Goal: Task Accomplishment & Management: Manage account settings

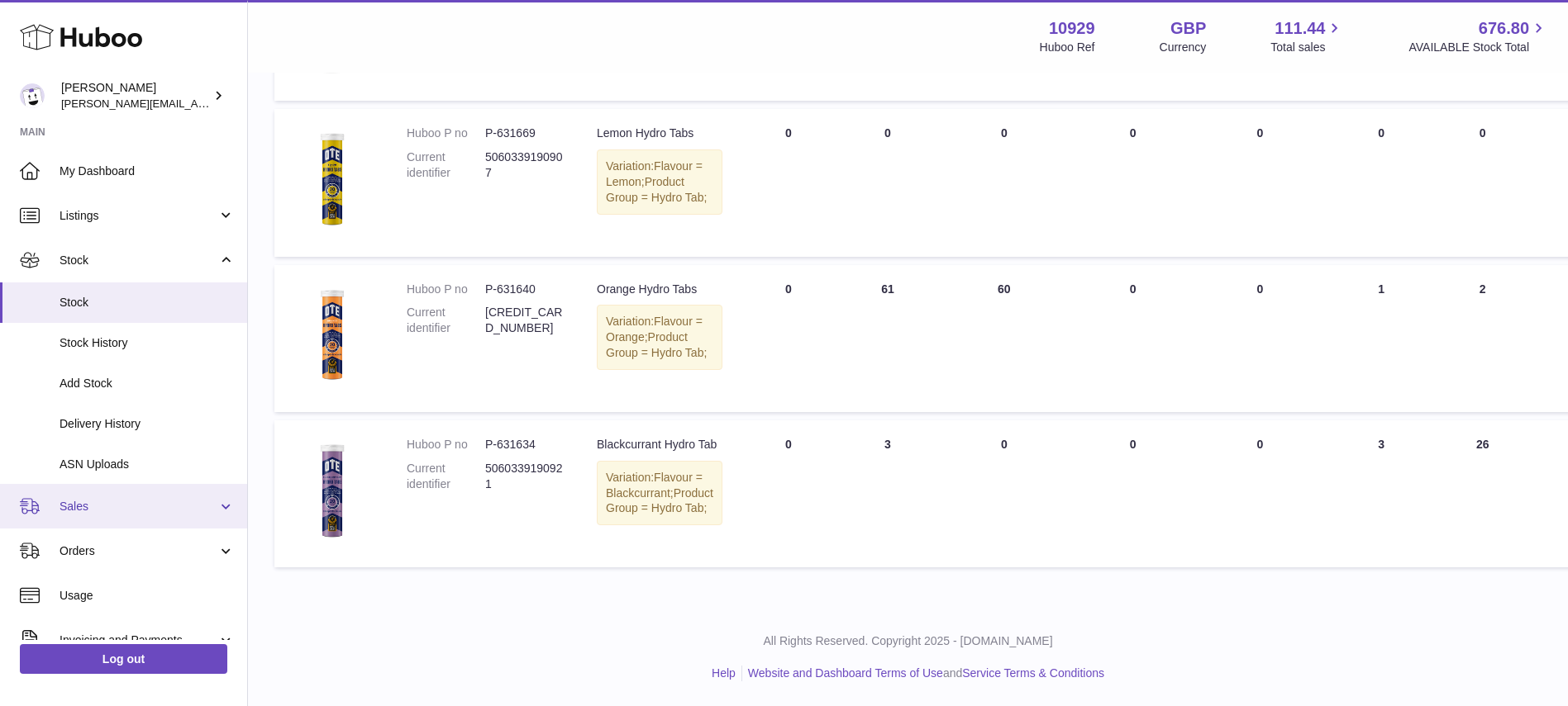
click at [86, 498] on link "Sales" at bounding box center [124, 506] width 247 height 45
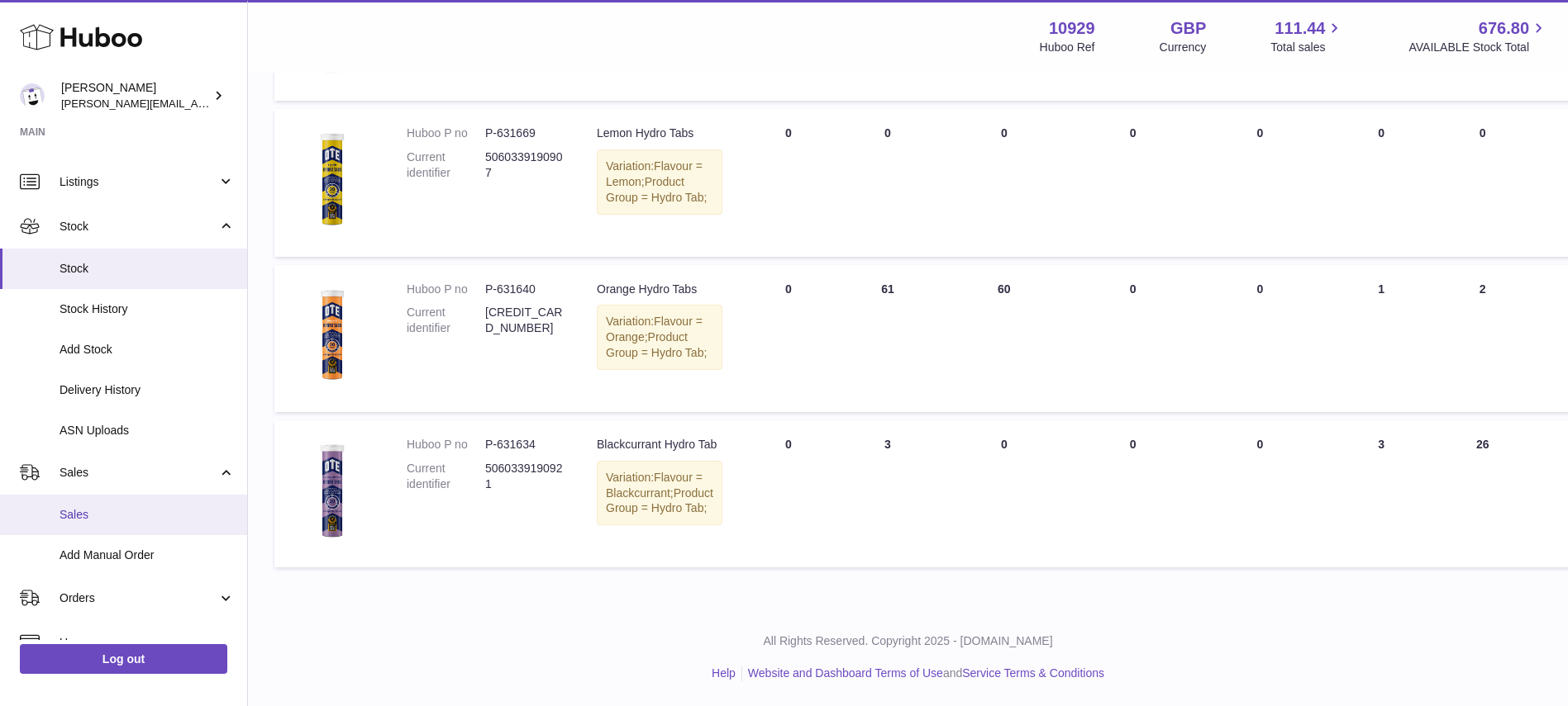
scroll to position [35, 0]
click at [1308, 29] on span "111.44" at bounding box center [1299, 29] width 50 height 22
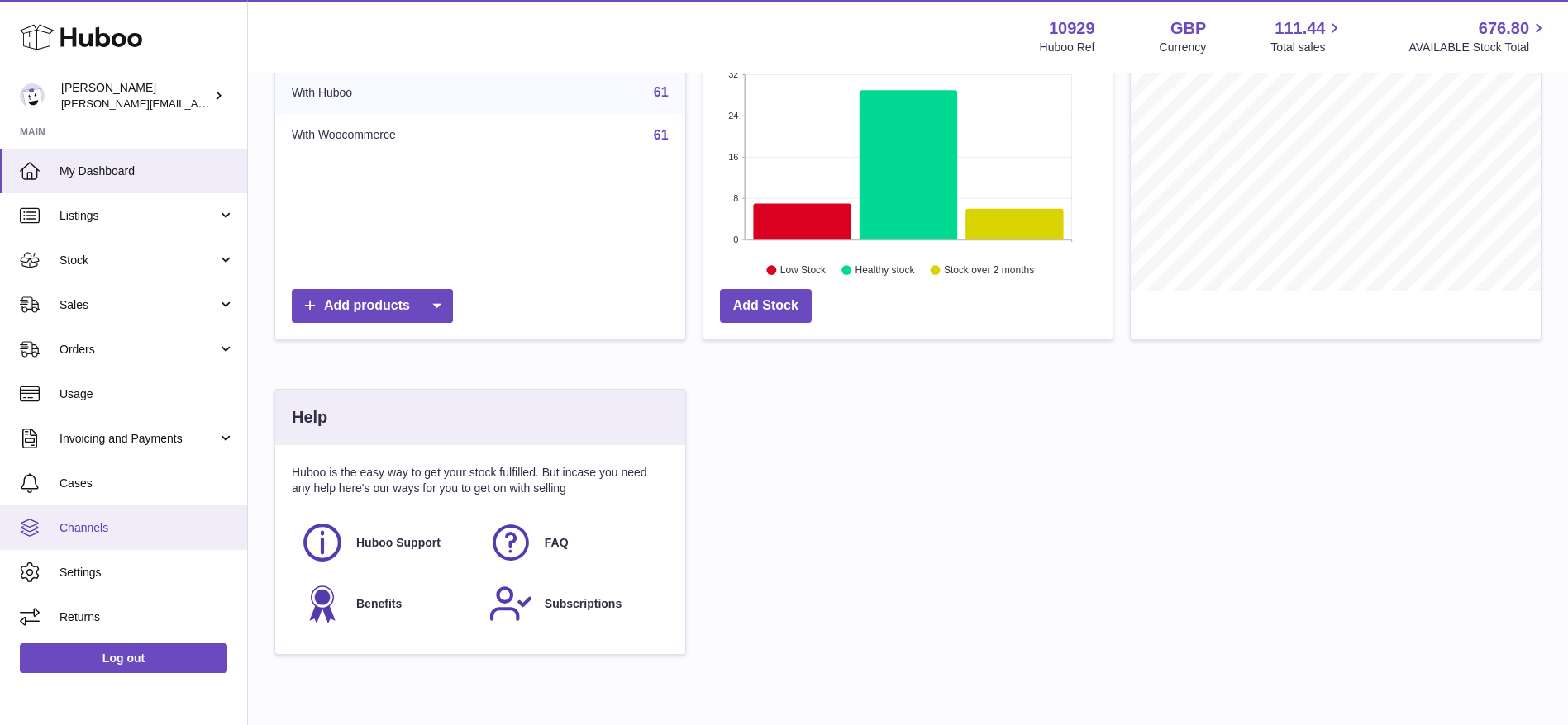
scroll to position [344, 0]
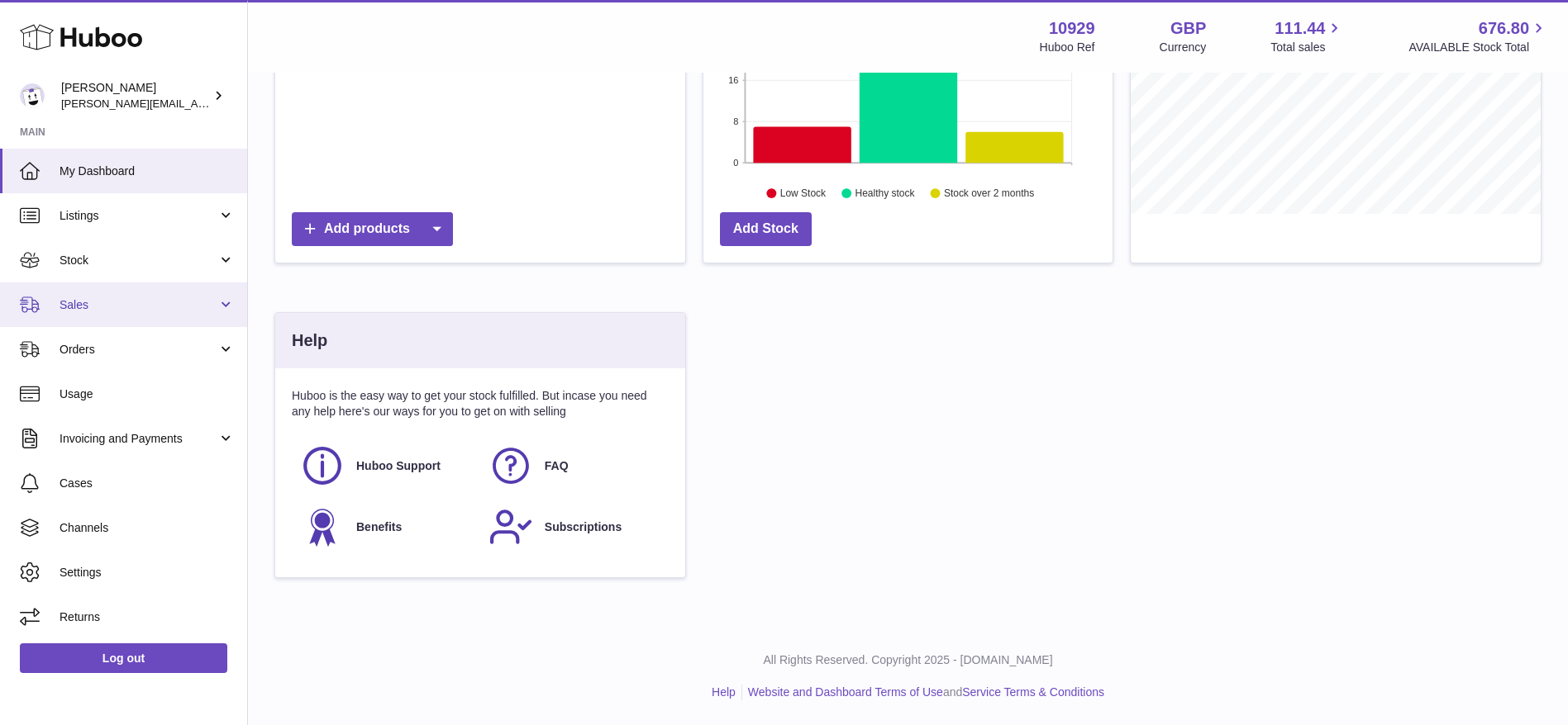
click at [67, 298] on span "Sales" at bounding box center [138, 305] width 158 height 16
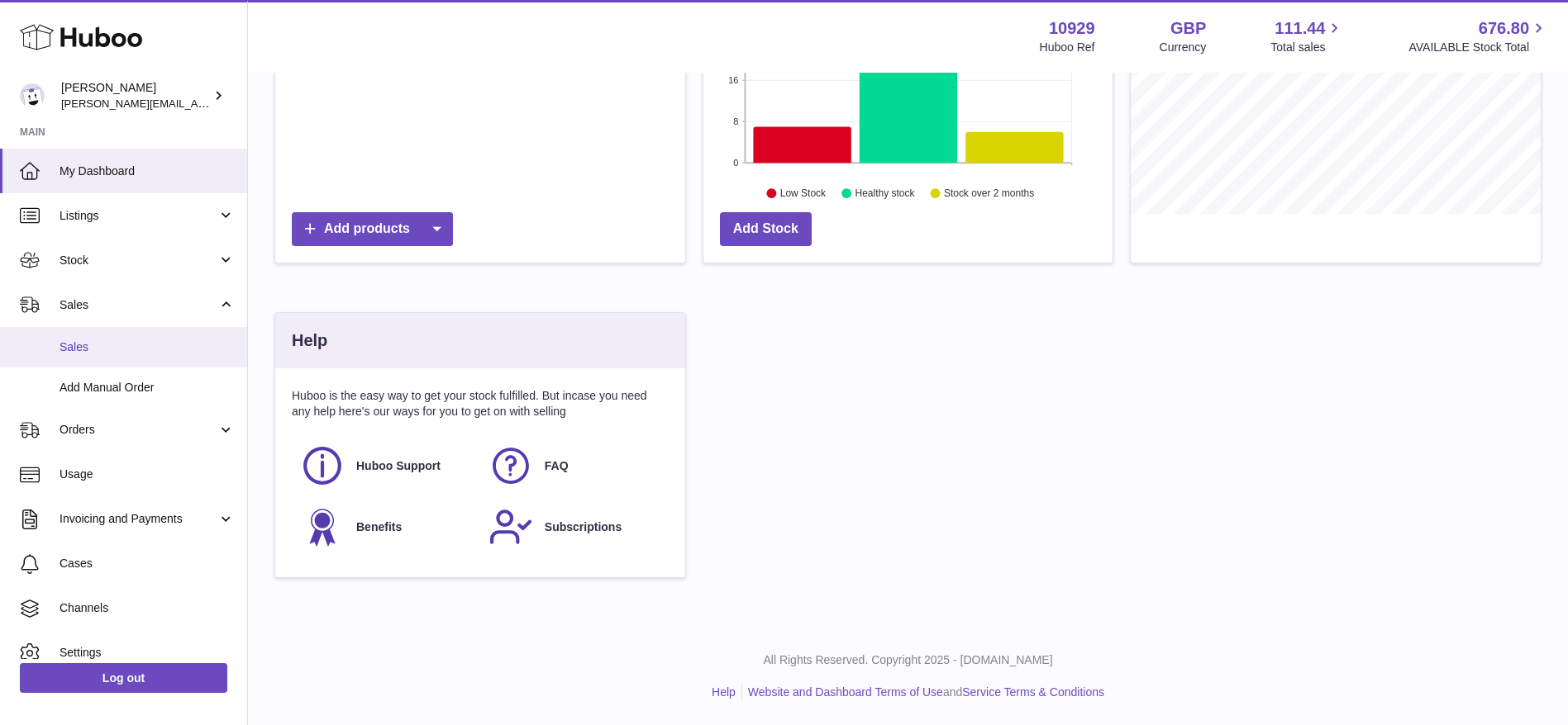
click at [83, 338] on link "Sales" at bounding box center [124, 347] width 247 height 41
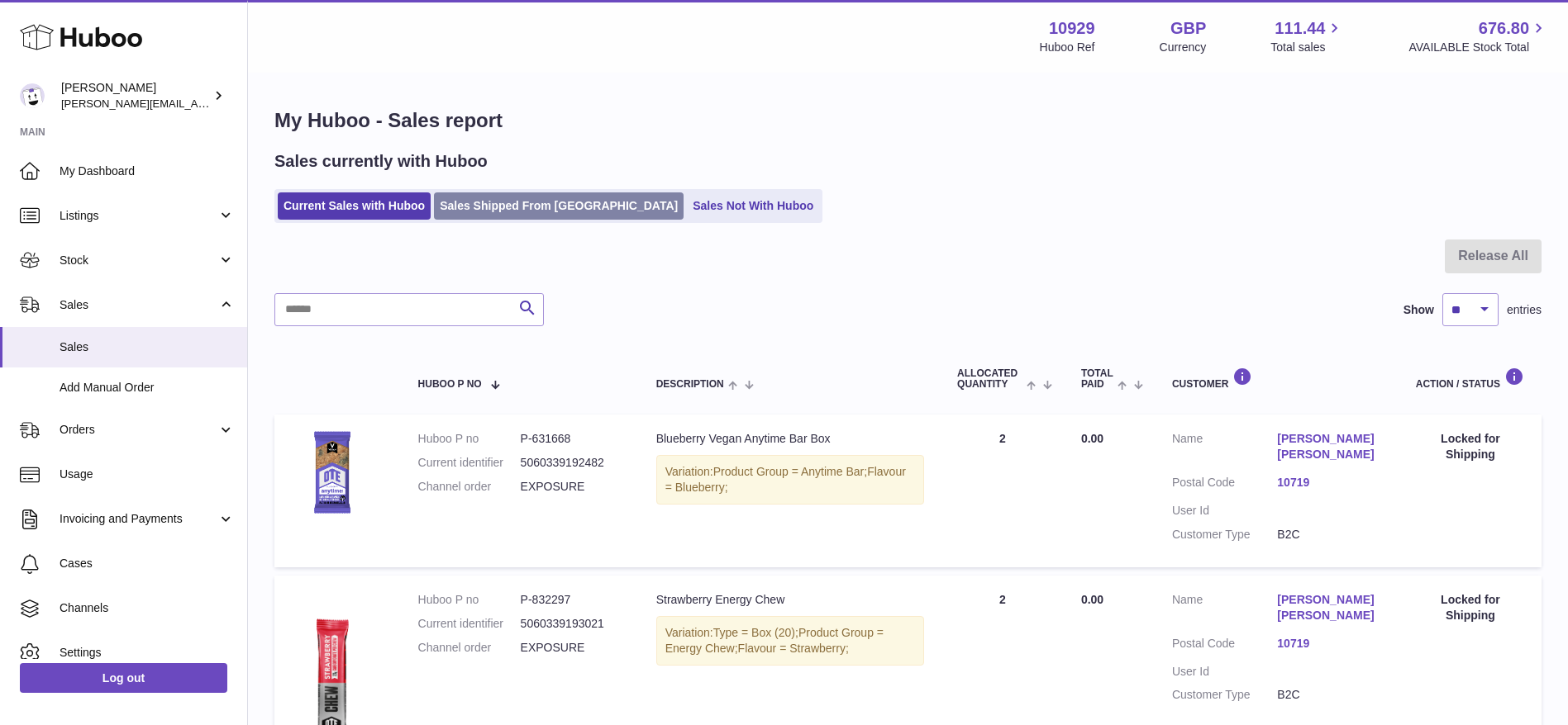
click at [488, 199] on link "Sales Shipped From [GEOGRAPHIC_DATA]" at bounding box center [558, 207] width 250 height 28
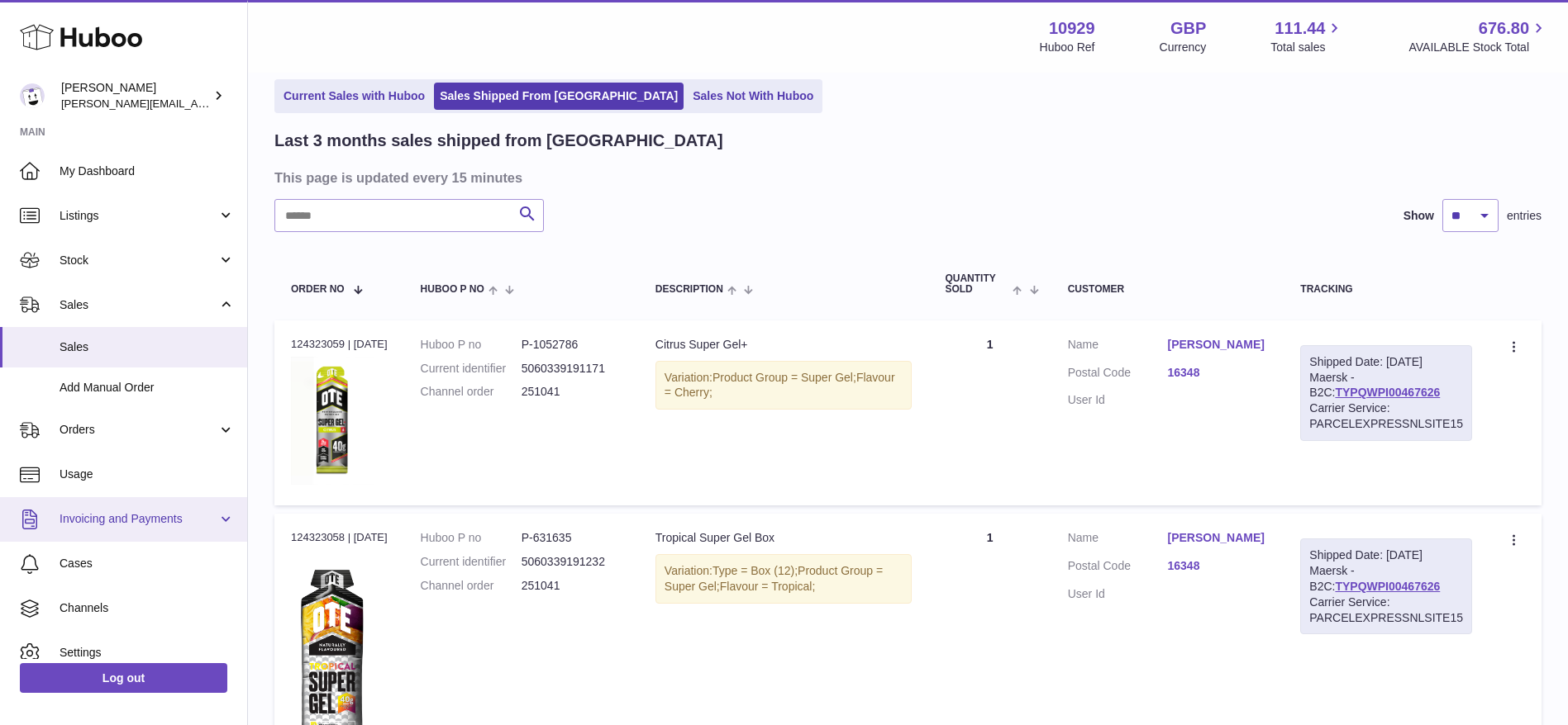
scroll to position [61, 0]
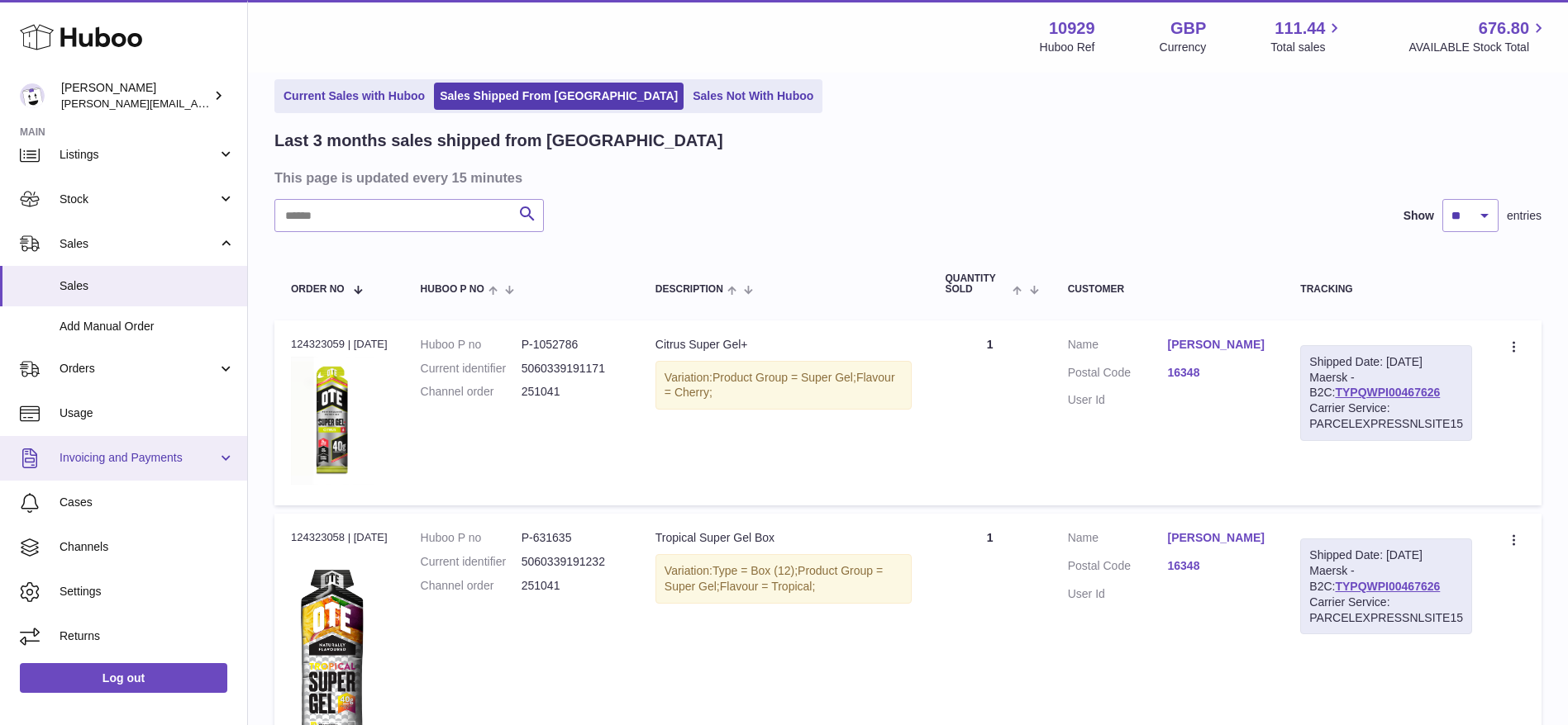
click at [72, 460] on span "Invoicing and Payments" at bounding box center [138, 458] width 158 height 16
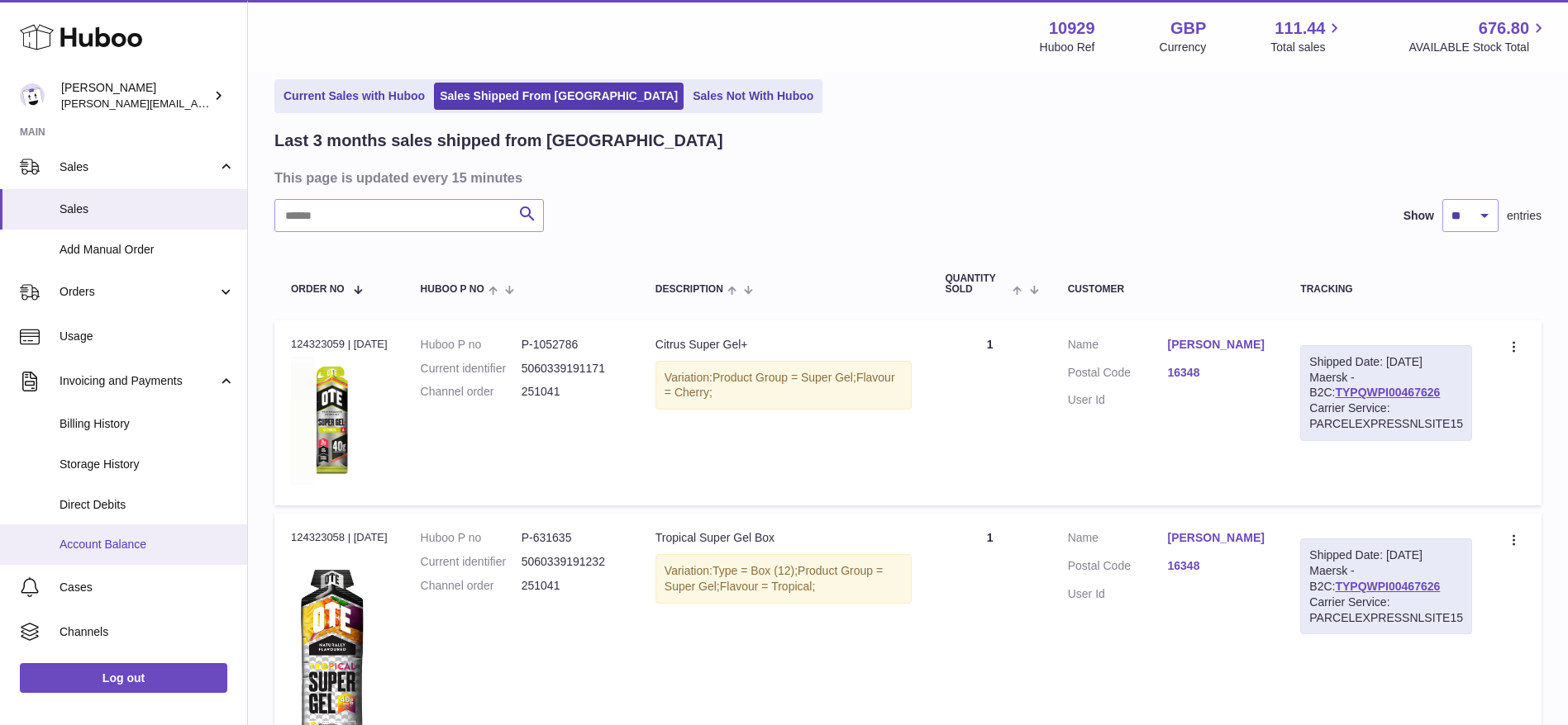
scroll to position [0, 0]
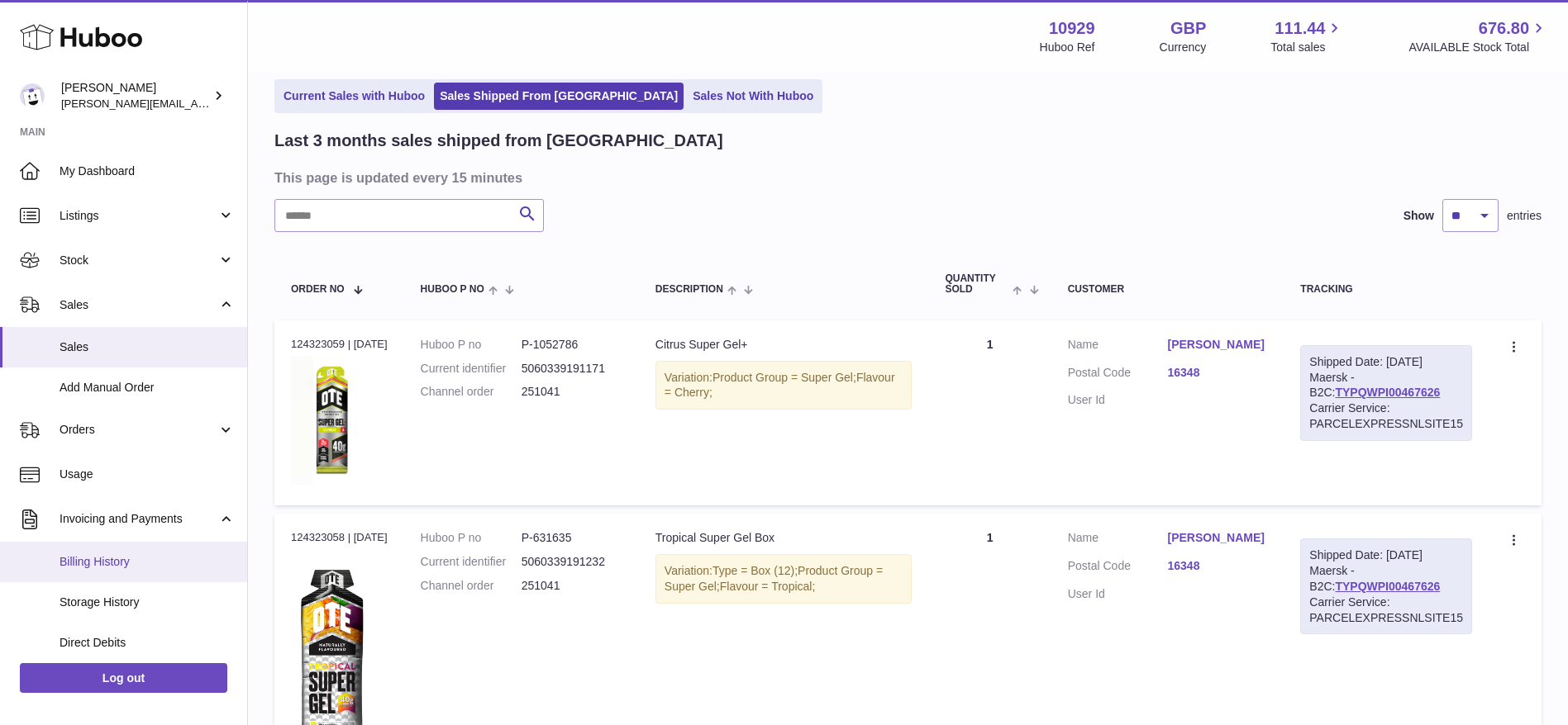
click at [69, 569] on span "Billing History" at bounding box center [147, 563] width 175 height 16
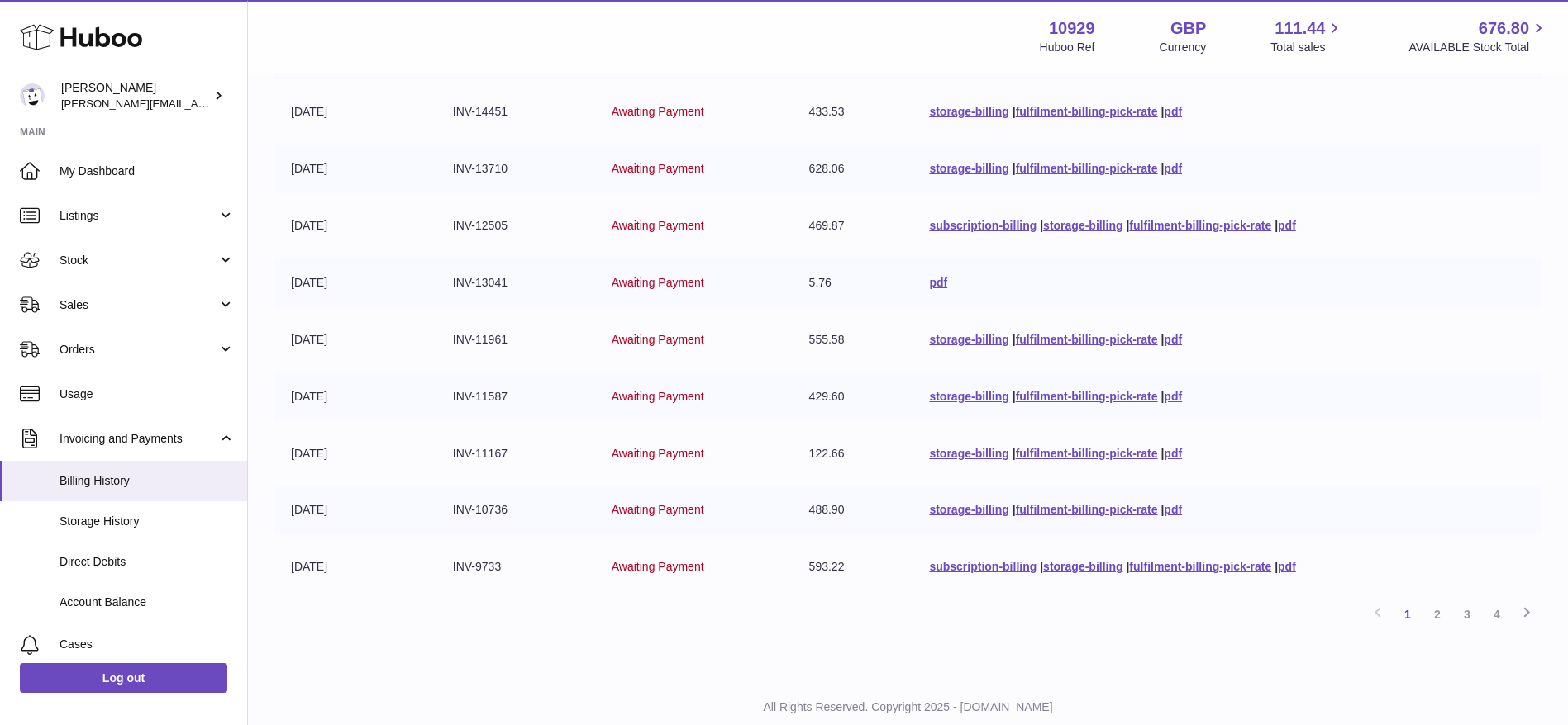
scroll to position [294, 0]
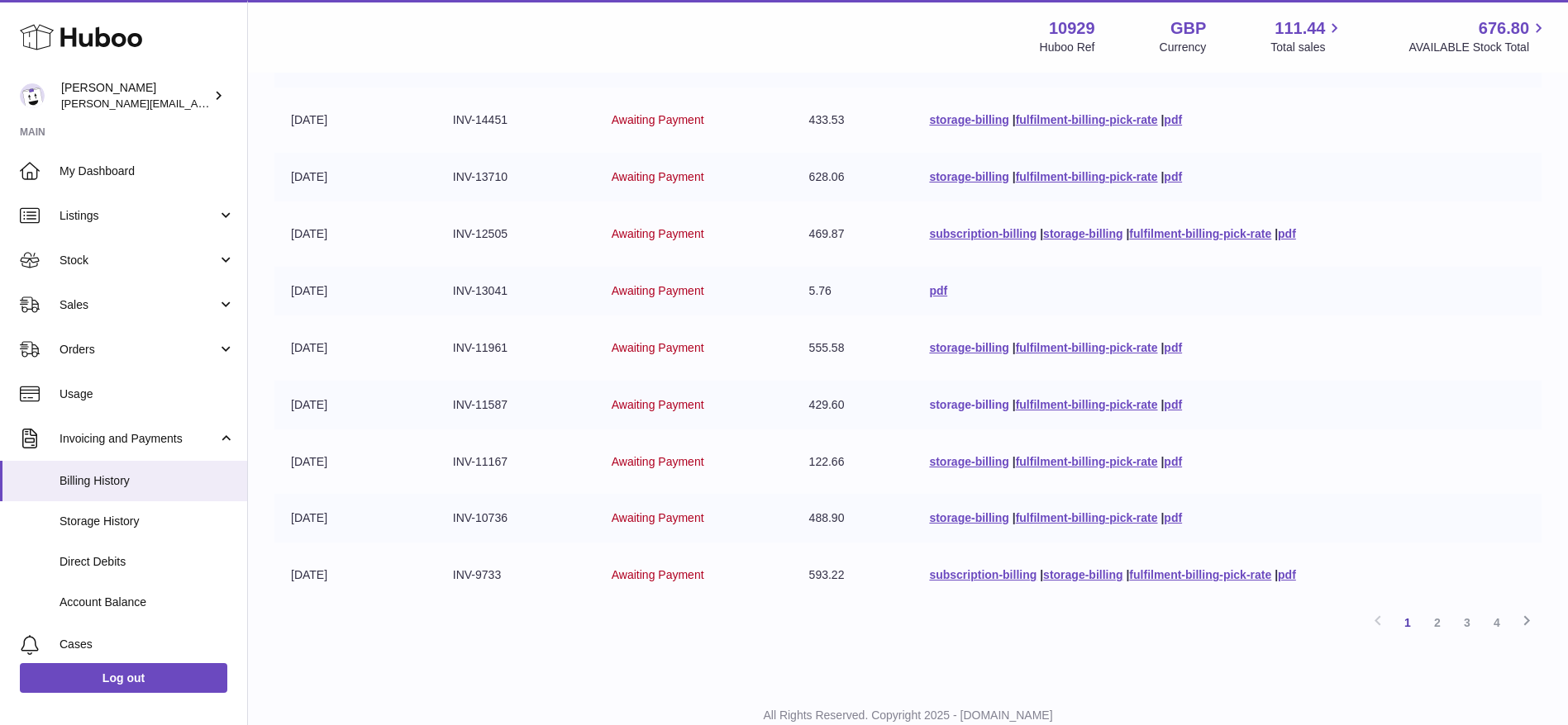
click at [952, 406] on link "storage-billing" at bounding box center [969, 404] width 80 height 13
